Goal: Transaction & Acquisition: Purchase product/service

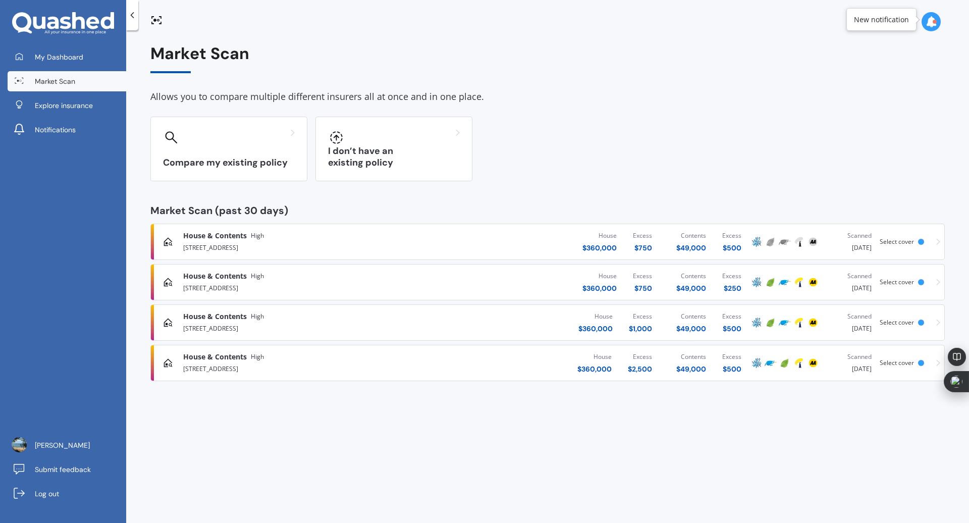
click at [937, 279] on icon at bounding box center [938, 282] width 4 height 7
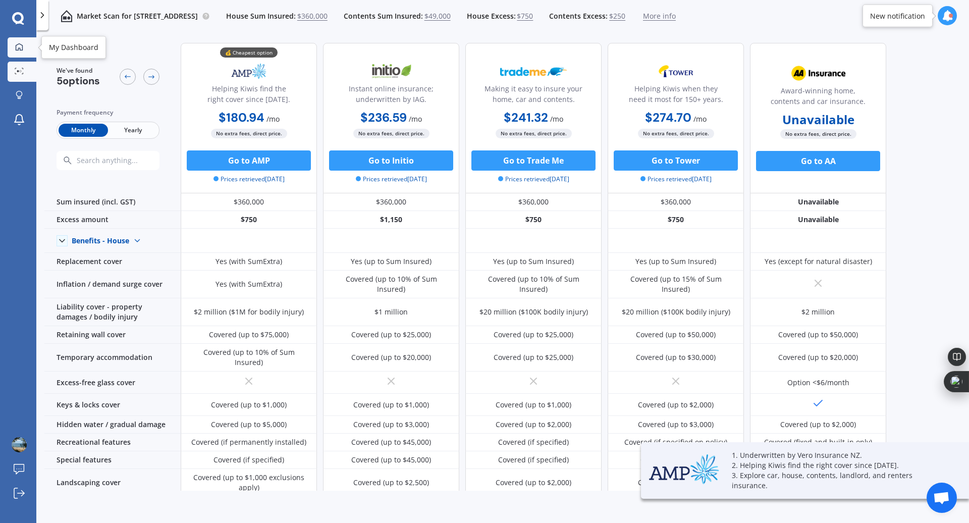
click at [17, 46] on icon at bounding box center [19, 47] width 8 height 8
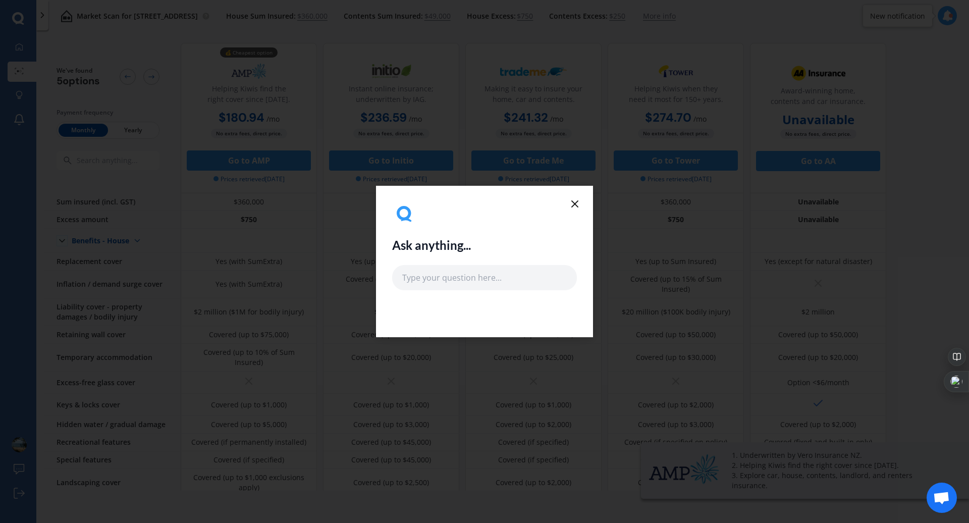
click at [572, 203] on icon at bounding box center [575, 204] width 12 height 12
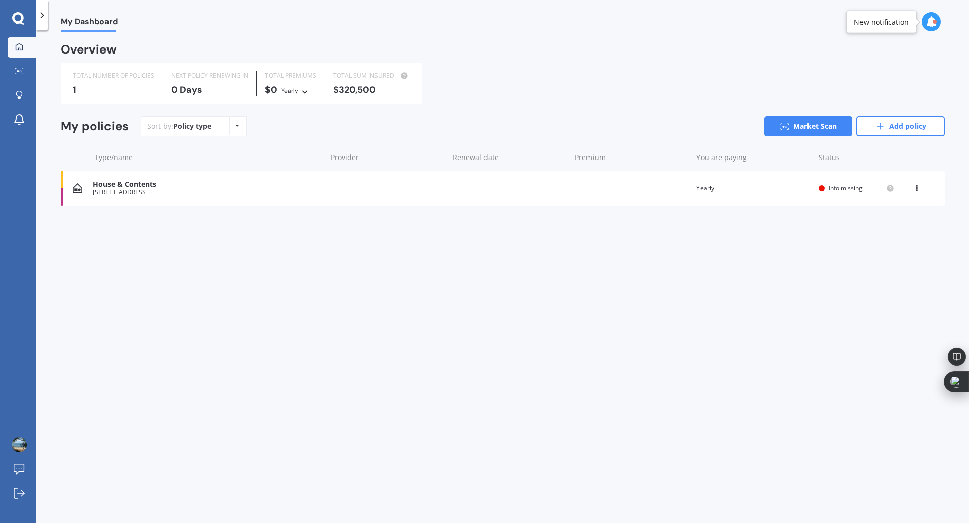
click at [123, 186] on div "House & Contents" at bounding box center [207, 184] width 229 height 9
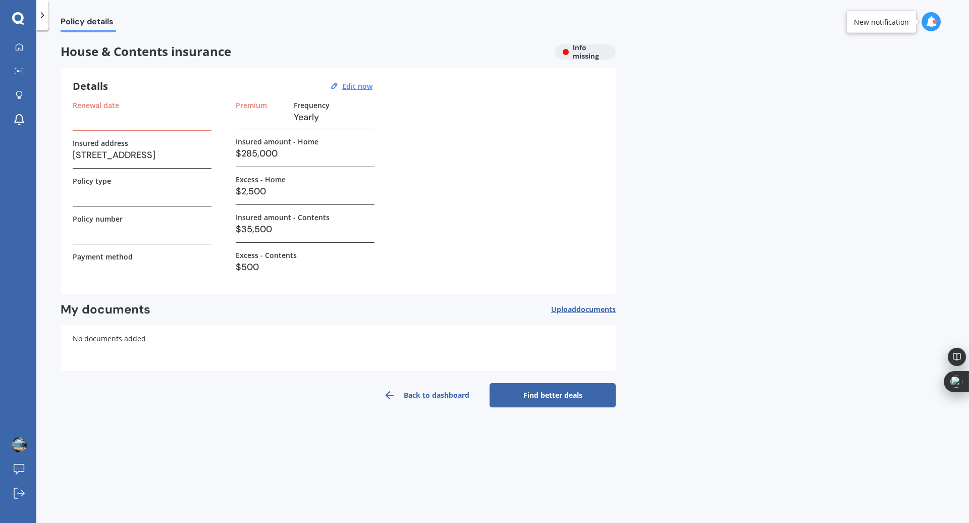
click at [415, 394] on link "Back to dashboard" at bounding box center [426, 395] width 126 height 24
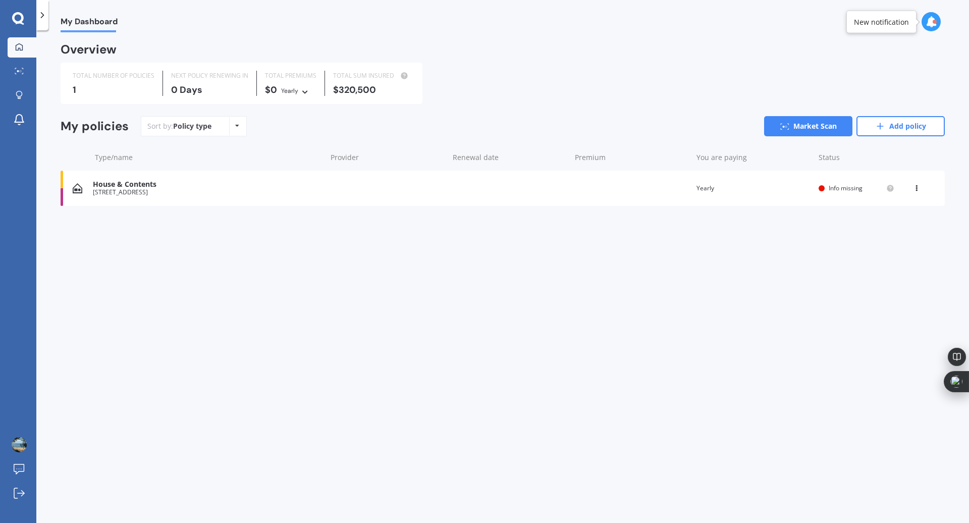
click at [919, 186] on icon at bounding box center [916, 186] width 7 height 6
click at [893, 227] on div "Delete" at bounding box center [895, 228] width 100 height 20
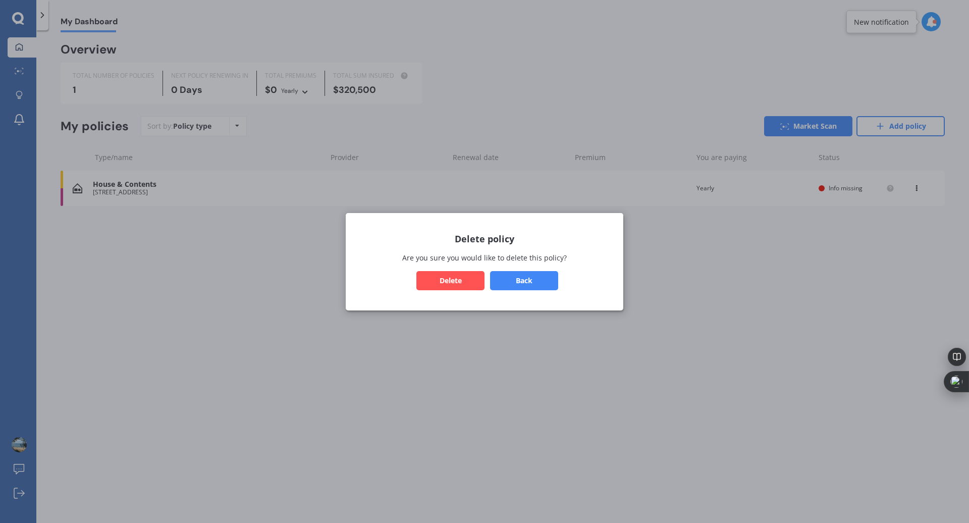
click at [452, 278] on button "Delete" at bounding box center [450, 280] width 68 height 19
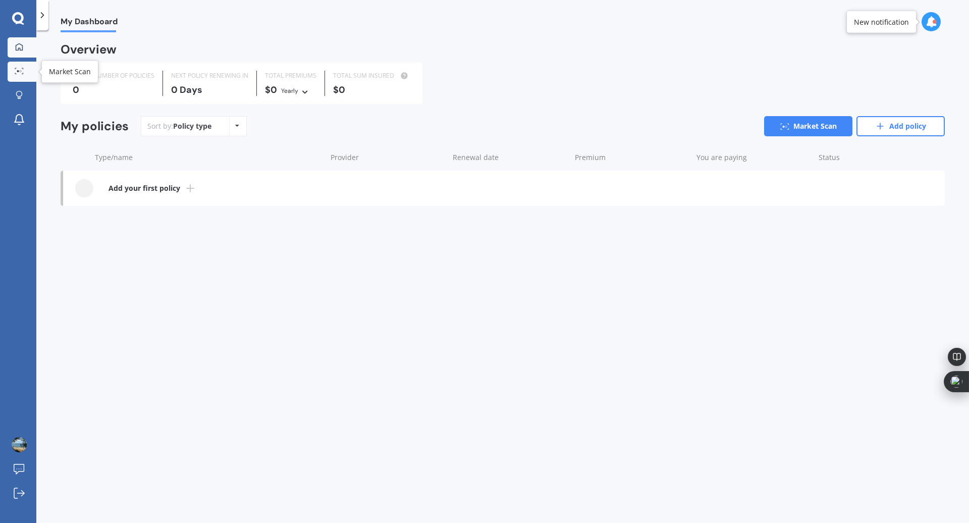
click at [21, 75] on link "Market Scan" at bounding box center [22, 72] width 29 height 20
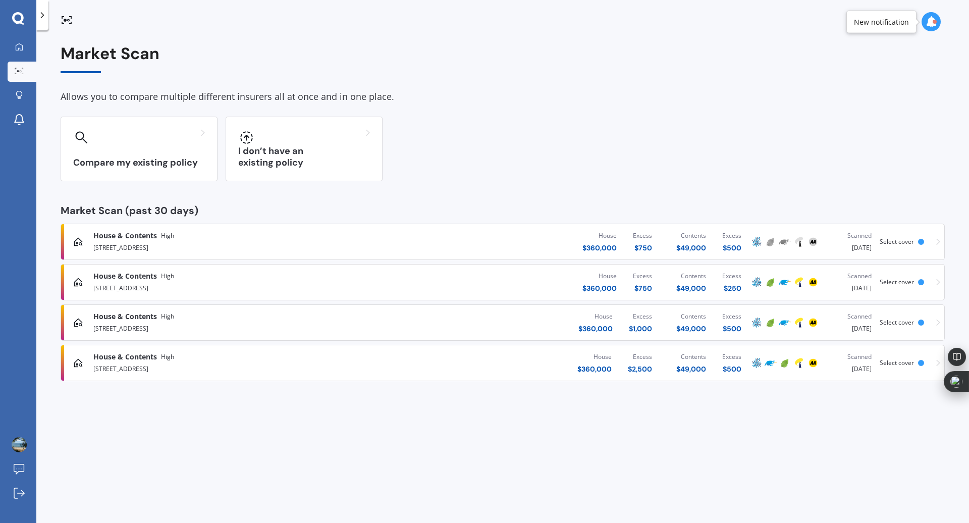
click at [938, 358] on div "House & Contents High 17A Totara Street, Tawhero, Whanganui 4501 House $ 360,00…" at bounding box center [502, 363] width 875 height 30
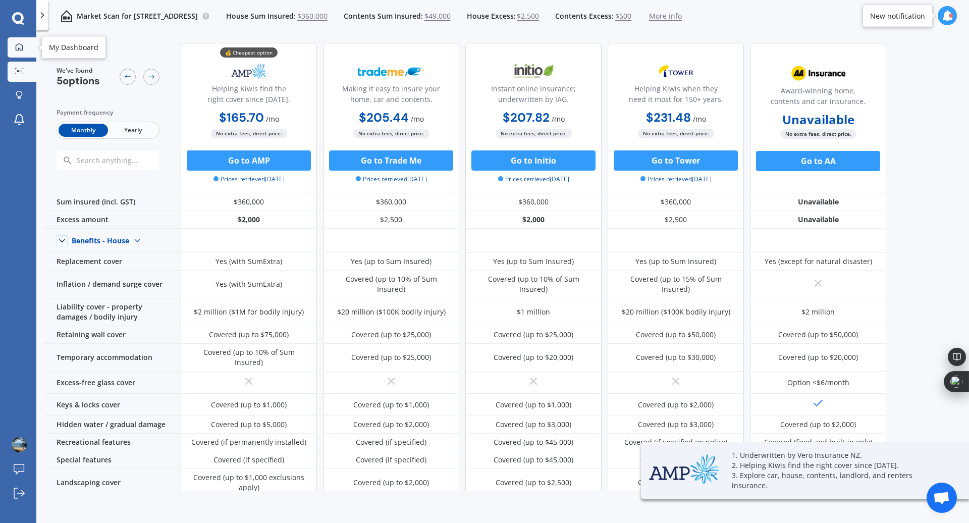
click at [19, 46] on icon at bounding box center [19, 47] width 8 height 8
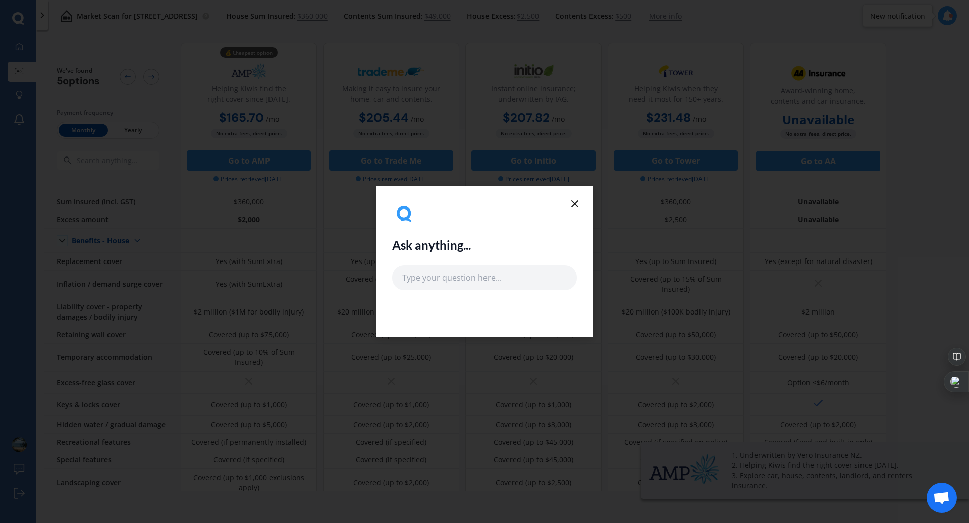
click at [575, 203] on line at bounding box center [575, 204] width 6 height 6
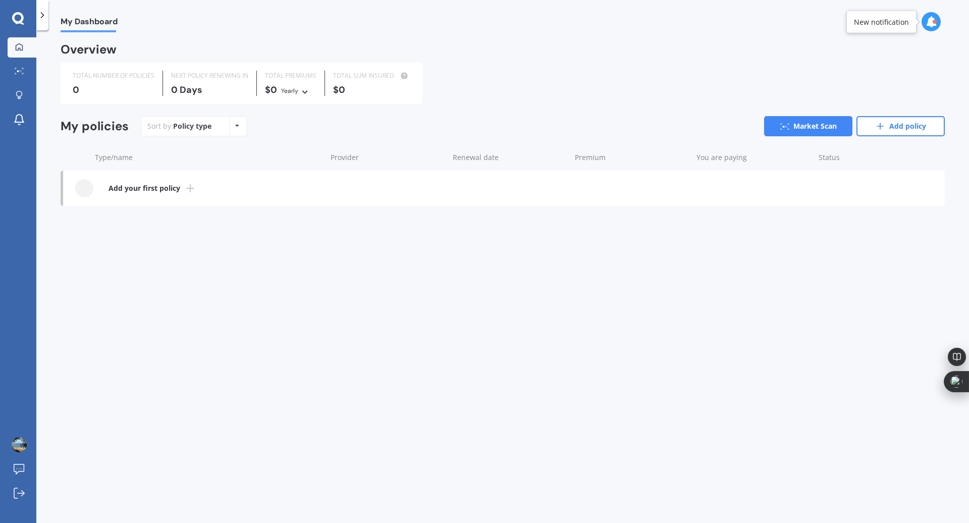
click at [169, 187] on b "Add your first policy" at bounding box center [145, 188] width 72 height 10
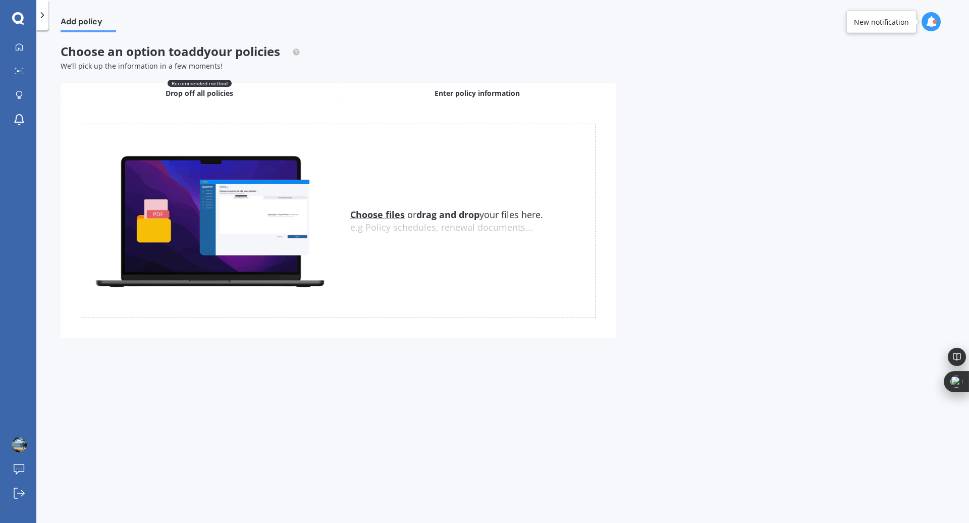
click at [452, 93] on span "Enter policy information" at bounding box center [477, 93] width 85 height 10
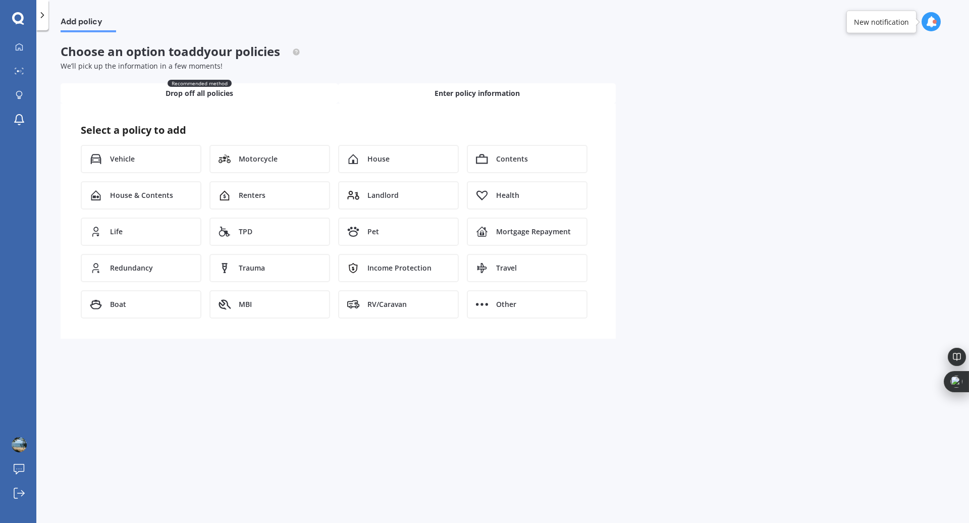
click at [116, 102] on div "Recommended method Drop off all policies" at bounding box center [200, 93] width 278 height 20
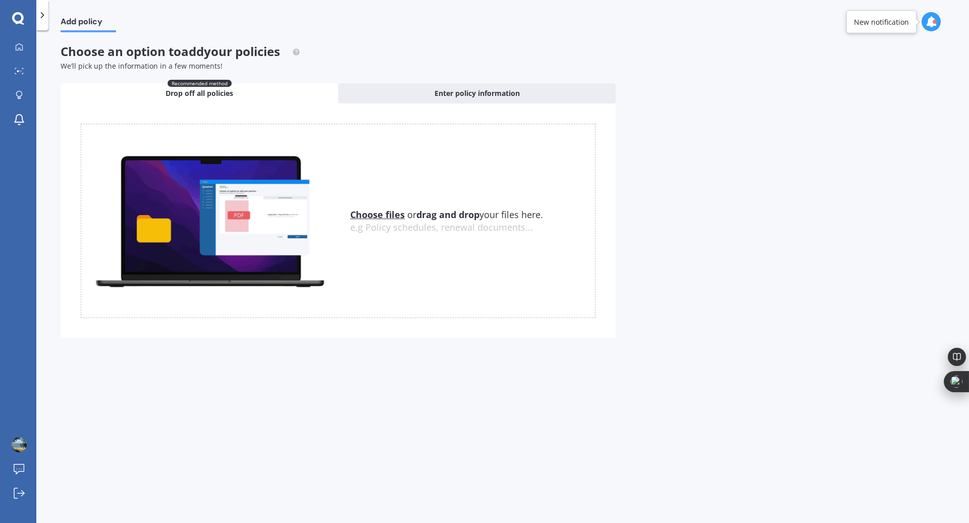
click at [43, 14] on polyline at bounding box center [42, 15] width 3 height 5
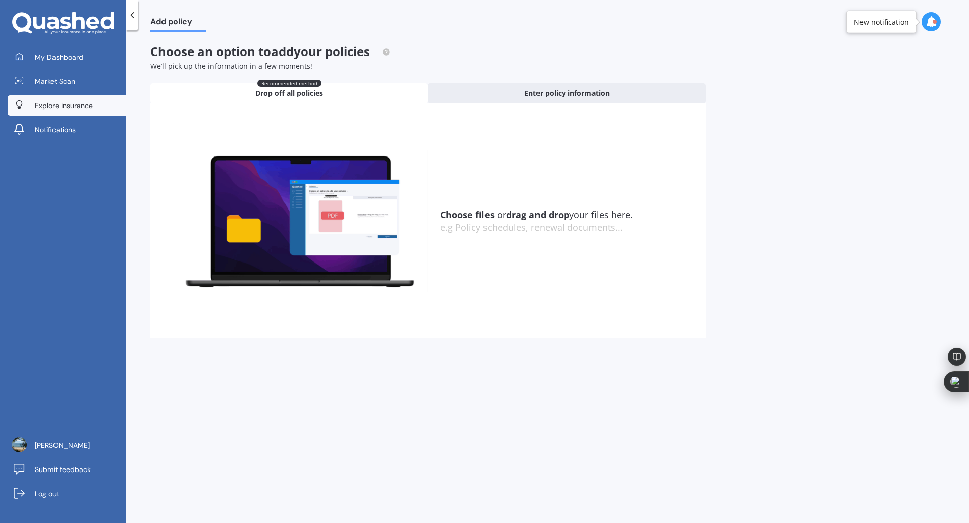
click at [53, 105] on span "Explore insurance" at bounding box center [64, 105] width 58 height 10
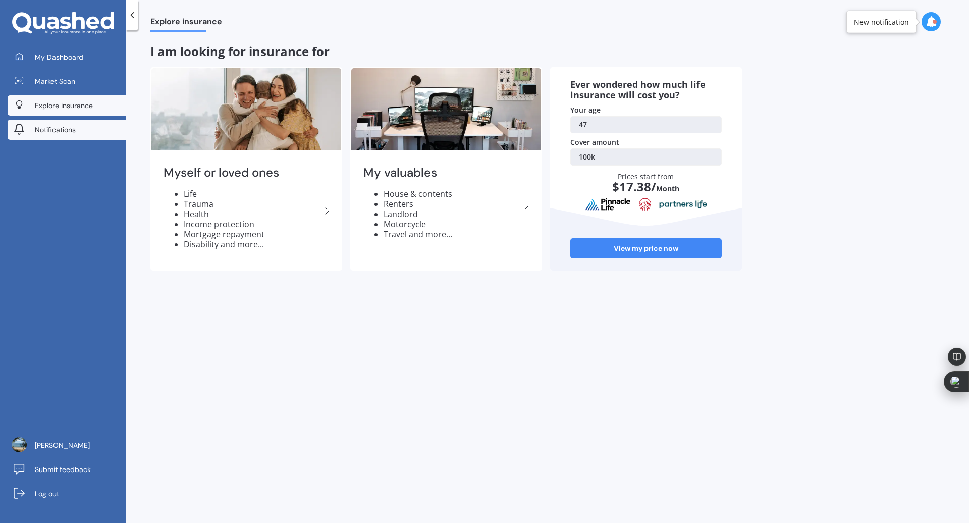
click at [44, 130] on span "Notifications" at bounding box center [55, 130] width 41 height 10
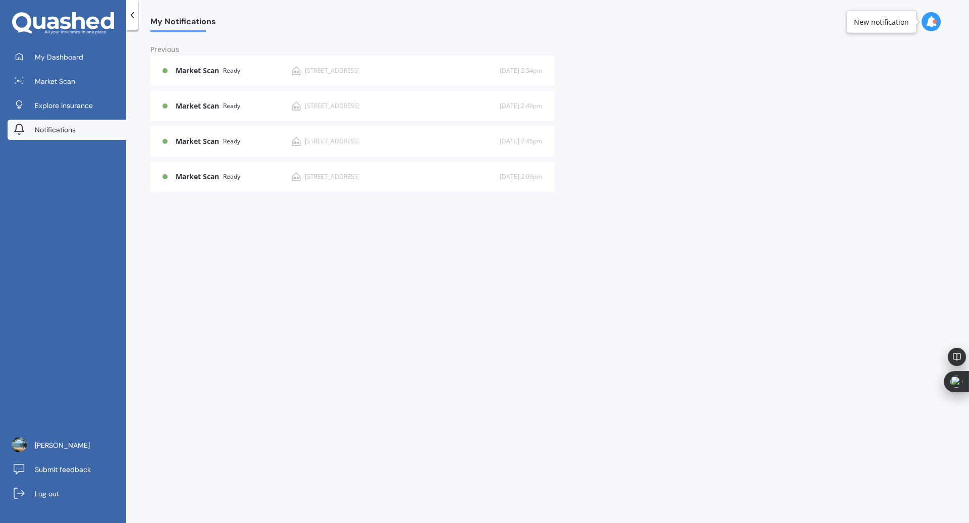
click at [931, 20] on icon at bounding box center [931, 21] width 11 height 11
click at [825, 252] on div "My Notifications Previous Market Scan Ready 17A Totara Street, Tawhero, Whangan…" at bounding box center [547, 278] width 843 height 493
click at [43, 81] on span "Market Scan" at bounding box center [55, 81] width 40 height 10
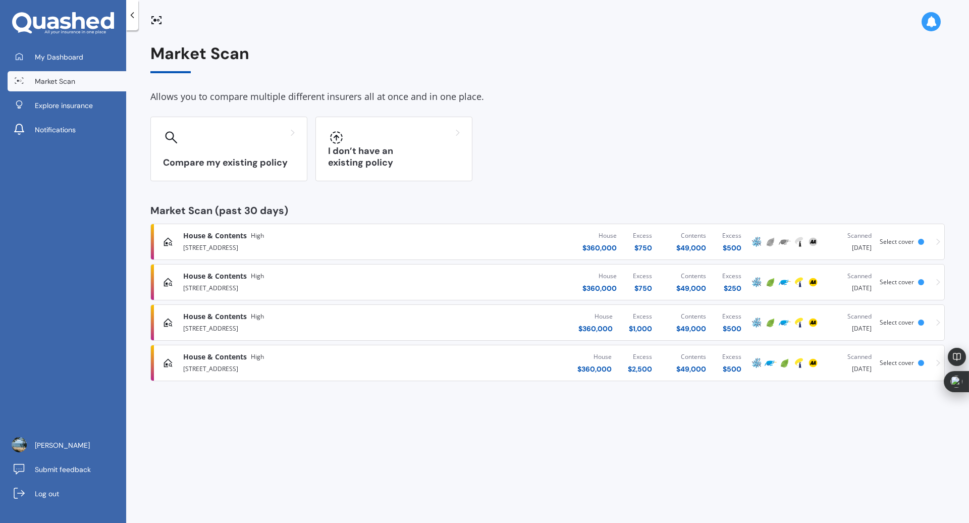
click at [900, 240] on span "Select cover" at bounding box center [897, 241] width 34 height 9
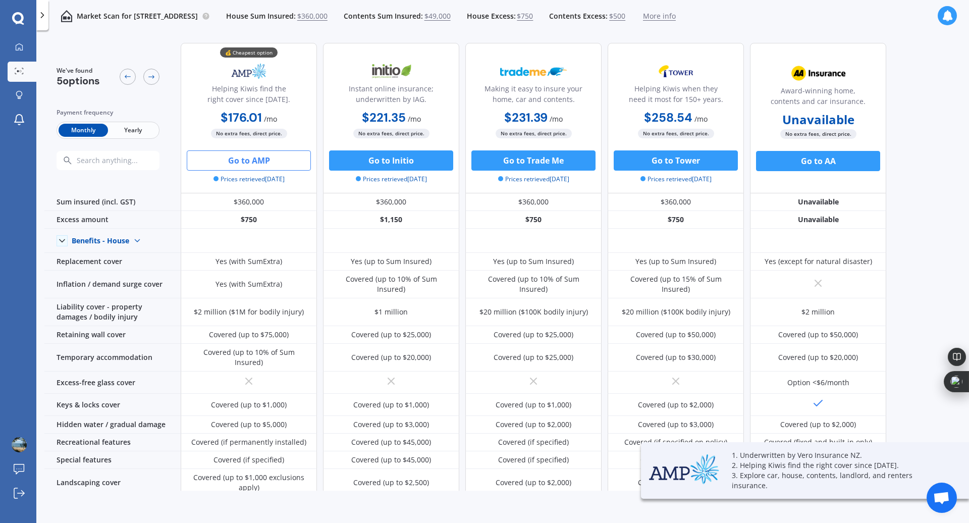
click at [245, 159] on button "Go to AMP" at bounding box center [249, 160] width 124 height 20
